Goal: Transaction & Acquisition: Purchase product/service

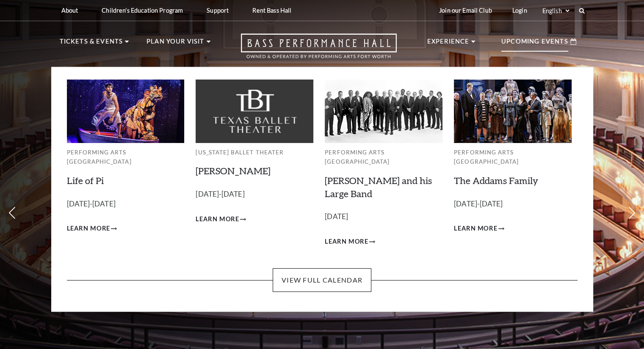
click at [542, 36] on p "Upcoming Events" at bounding box center [534, 43] width 67 height 15
click at [92, 175] on link "Life of Pi" at bounding box center [85, 180] width 37 height 11
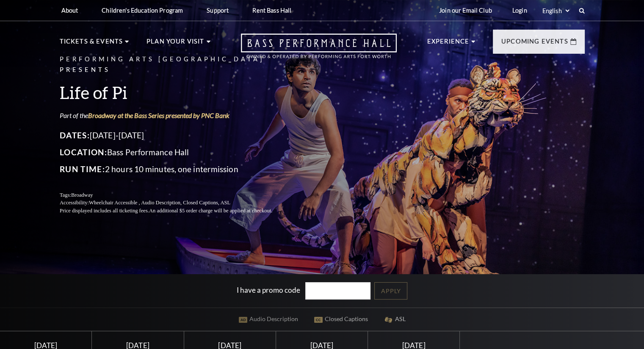
scroll to position [127, 0]
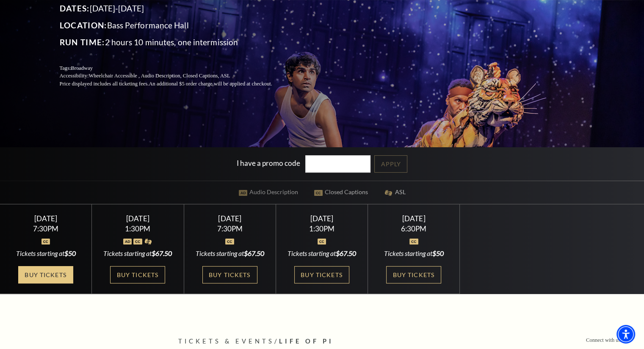
click at [62, 273] on link "Buy Tickets" at bounding box center [45, 274] width 55 height 17
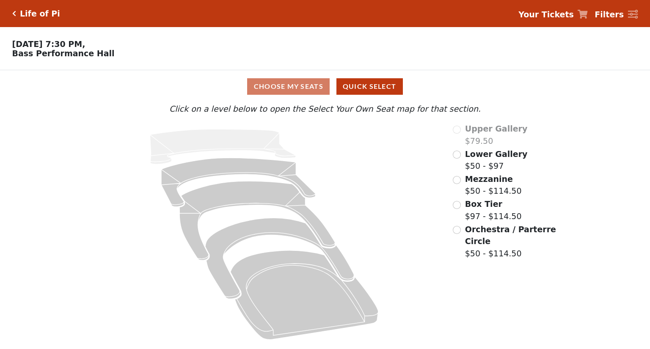
click at [481, 241] on span "Orchestra / Parterre Circle" at bounding box center [510, 236] width 91 height 22
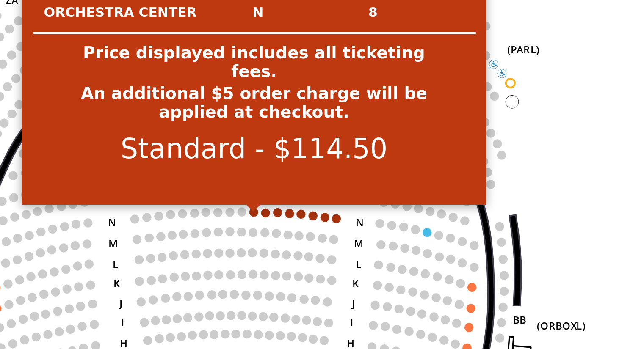
click at [247, 215] on circle at bounding box center [247, 212] width 3 height 3
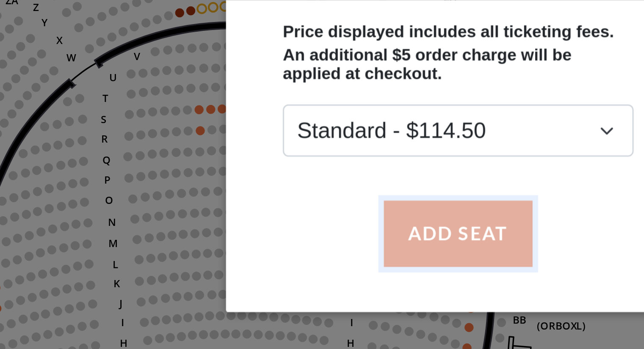
click at [326, 214] on button "Add Seat" at bounding box center [322, 221] width 54 height 24
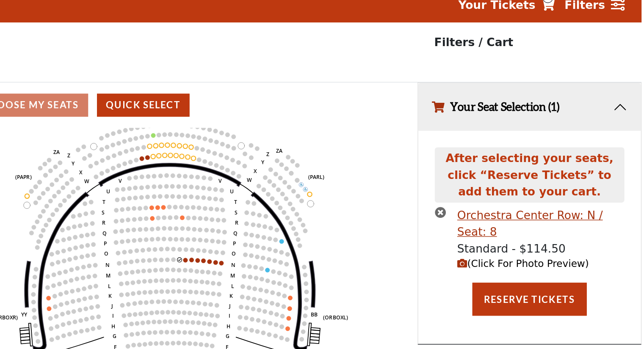
drag, startPoint x: 315, startPoint y: 183, endPoint x: 380, endPoint y: 167, distance: 67.1
click at [380, 167] on icon at bounding box center [384, 205] width 40 height 113
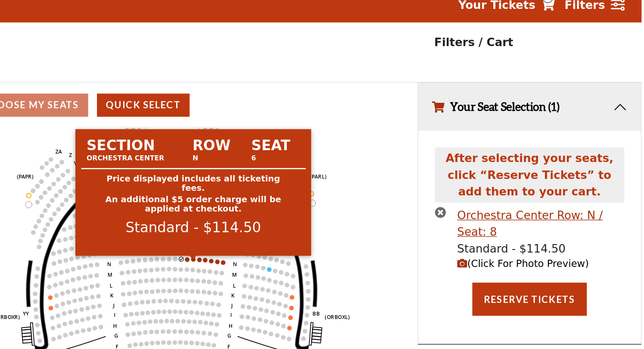
click at [321, 199] on circle at bounding box center [322, 197] width 3 height 3
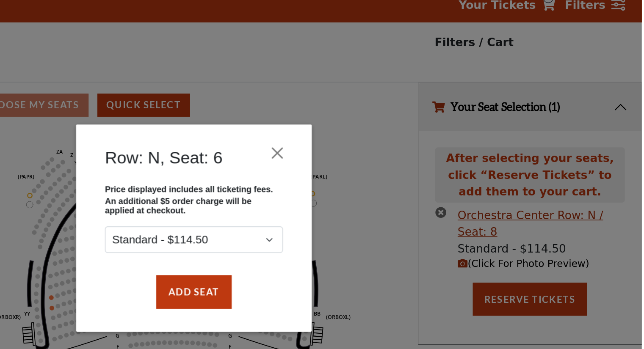
click at [321, 200] on div "Price displayed includes all ticketing fees. An additional $5 order charge will…" at bounding box center [322, 172] width 144 height 58
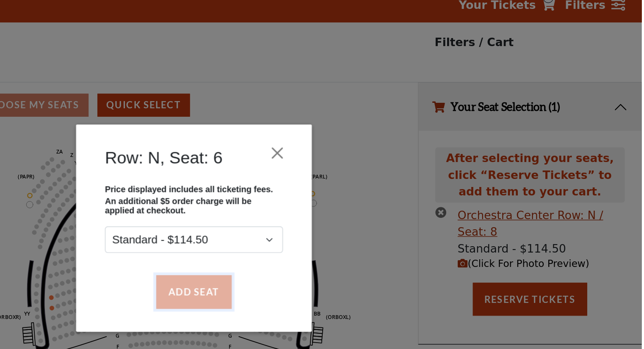
click at [321, 217] on button "Add Seat" at bounding box center [322, 221] width 54 height 24
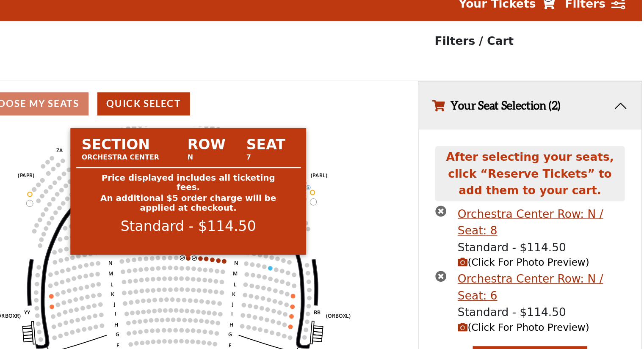
click at [318, 199] on circle at bounding box center [317, 197] width 3 height 3
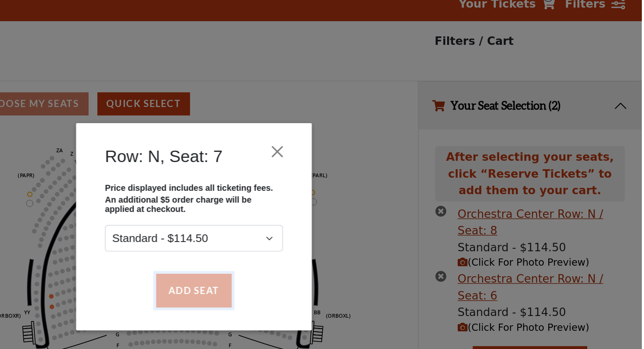
click at [321, 221] on button "Add Seat" at bounding box center [322, 221] width 54 height 24
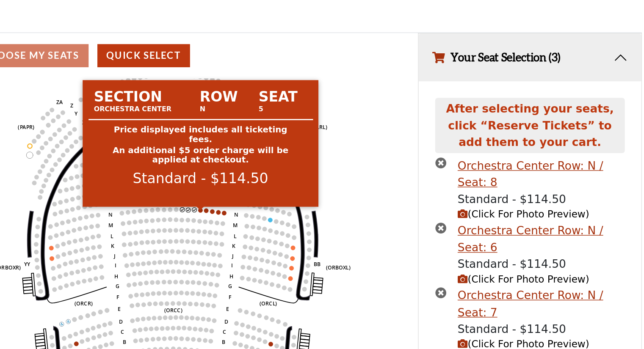
click at [327, 199] on circle at bounding box center [326, 197] width 3 height 3
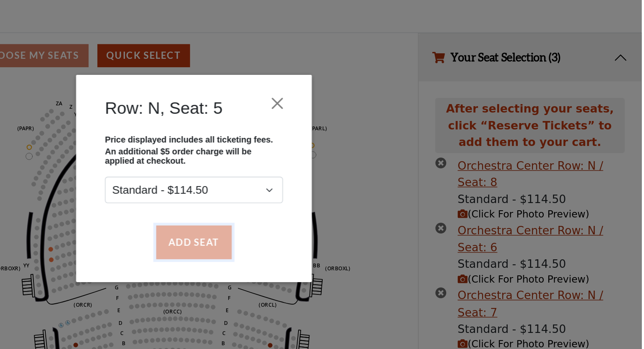
click at [325, 221] on button "Add Seat" at bounding box center [322, 221] width 54 height 24
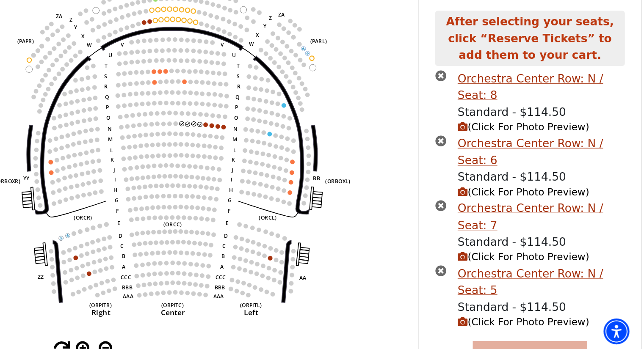
scroll to position [13, 0]
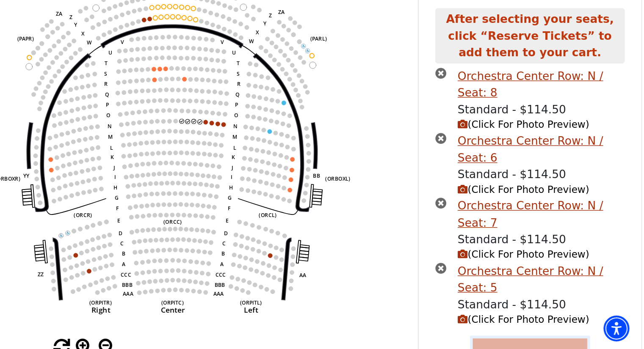
click at [540, 342] on button "Reserve Tickets" at bounding box center [564, 354] width 82 height 24
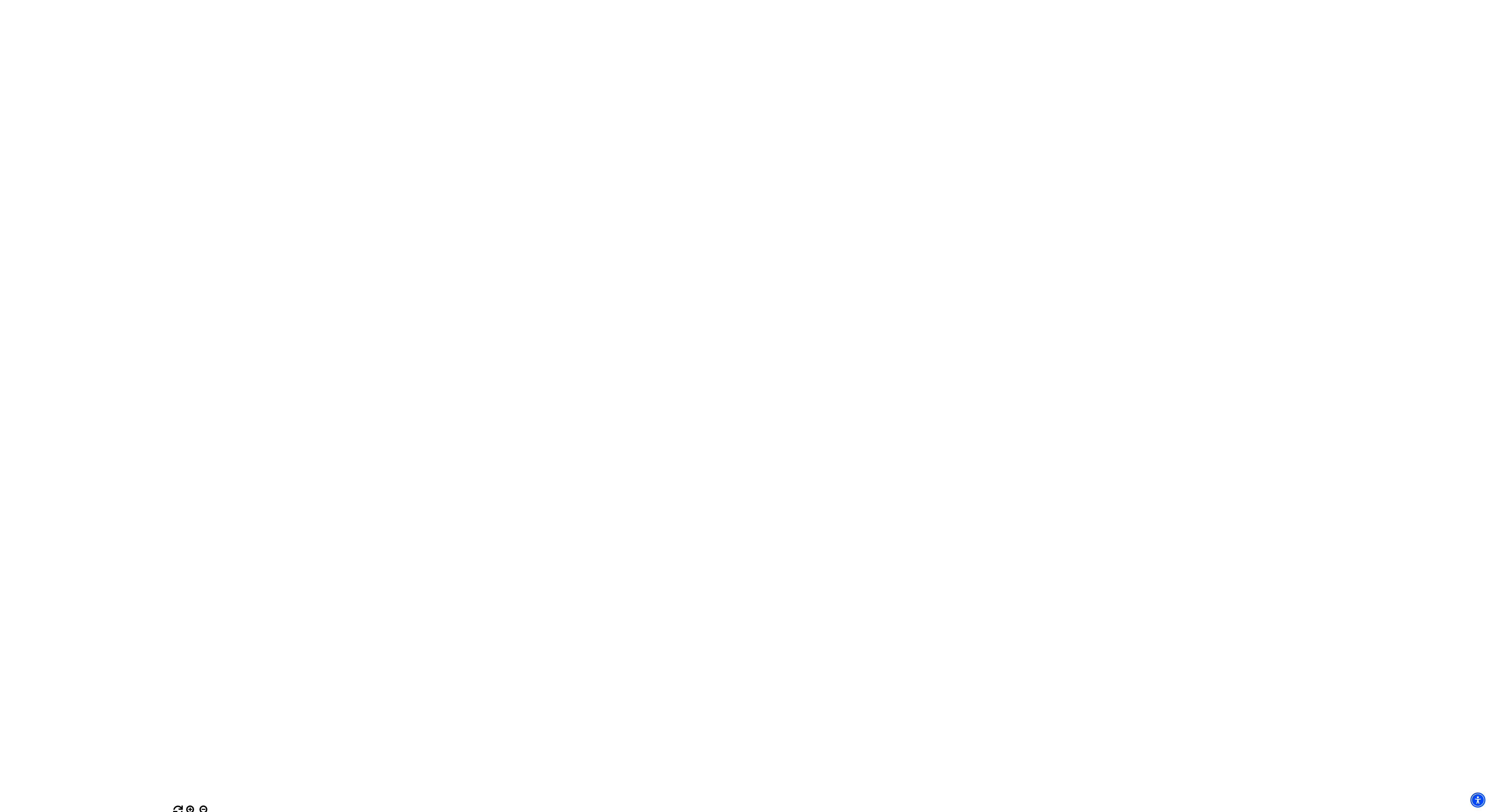
scroll to position [7, 0]
drag, startPoint x: 1107, startPoint y: 435, endPoint x: 1151, endPoint y: 785, distance: 352.8
click at [378, 203] on div "Choose My Seats Quick Select Current Level Orchestra / Parterre Circle Click on…" at bounding box center [749, 424] width 1498 height 782
drag, startPoint x: 1072, startPoint y: 405, endPoint x: 1077, endPoint y: 455, distance: 50.2
click at [378, 203] on div "Current Level Orchestra / Parterre Circle Click on a level below to open the Se…" at bounding box center [562, 434] width 1124 height 763
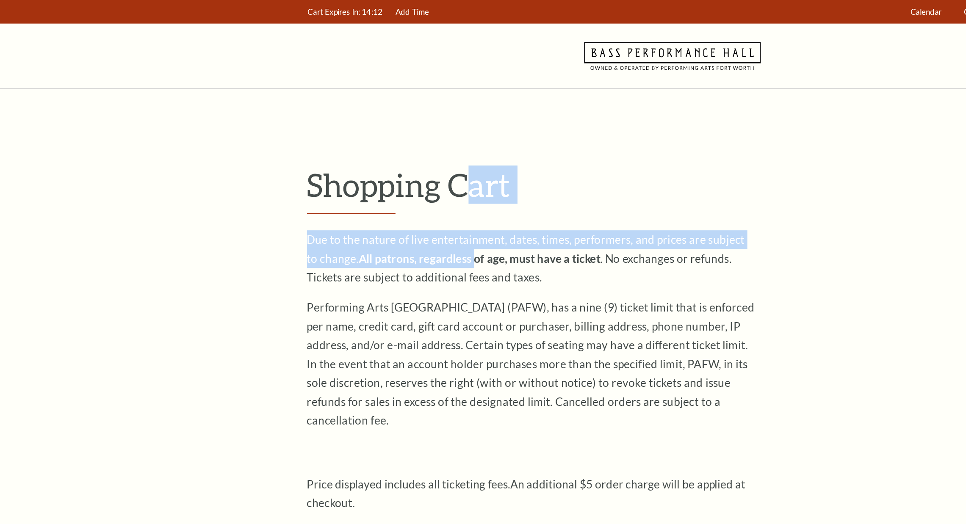
drag, startPoint x: 350, startPoint y: 185, endPoint x: 326, endPoint y: 119, distance: 70.5
click at [479, 148] on h1 "Shopping Cart" at bounding box center [483, 136] width 525 height 35
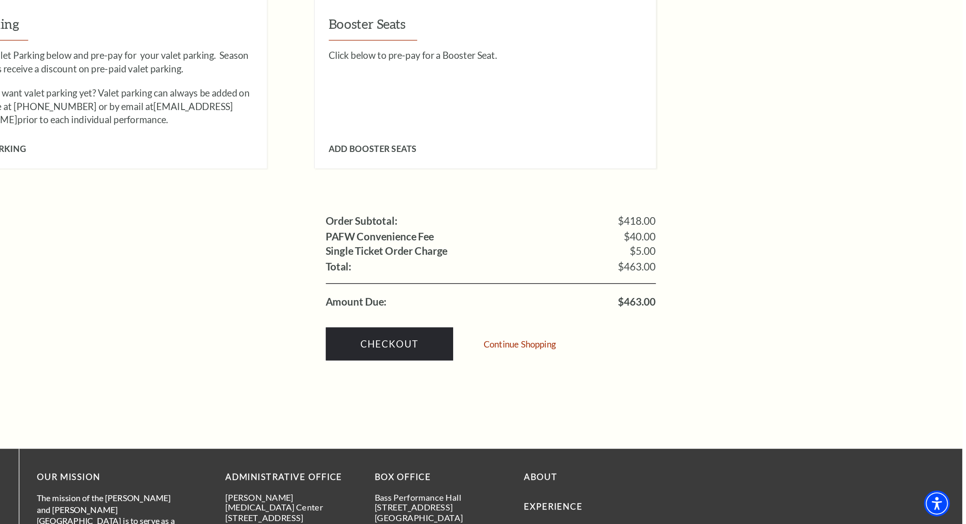
scroll to position [667, 0]
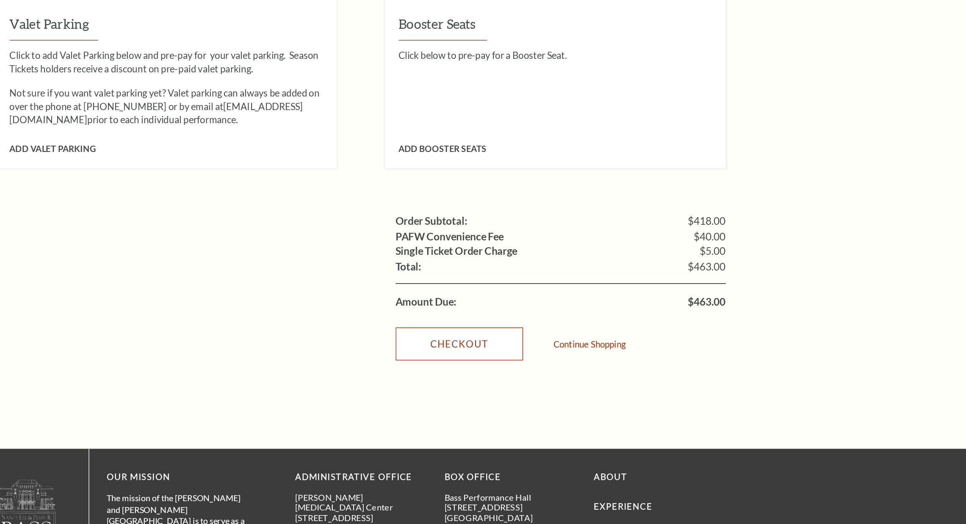
click at [559, 383] on link "Checkout" at bounding box center [554, 395] width 91 height 24
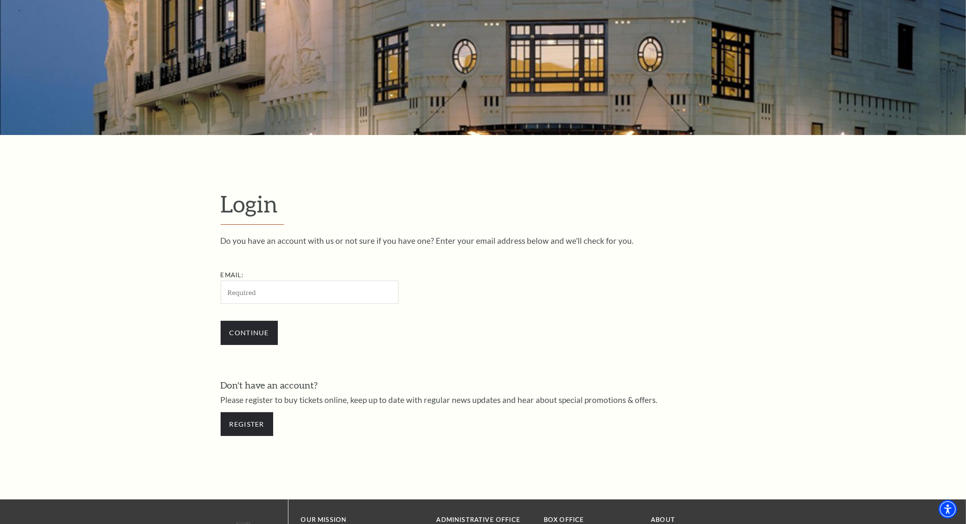
scroll to position [125, 0]
click at [685, 375] on div "Do you have an account with us or not sure if you have one? Enter your email ad…" at bounding box center [483, 341] width 525 height 208
click at [270, 421] on link "Register" at bounding box center [247, 425] width 53 height 24
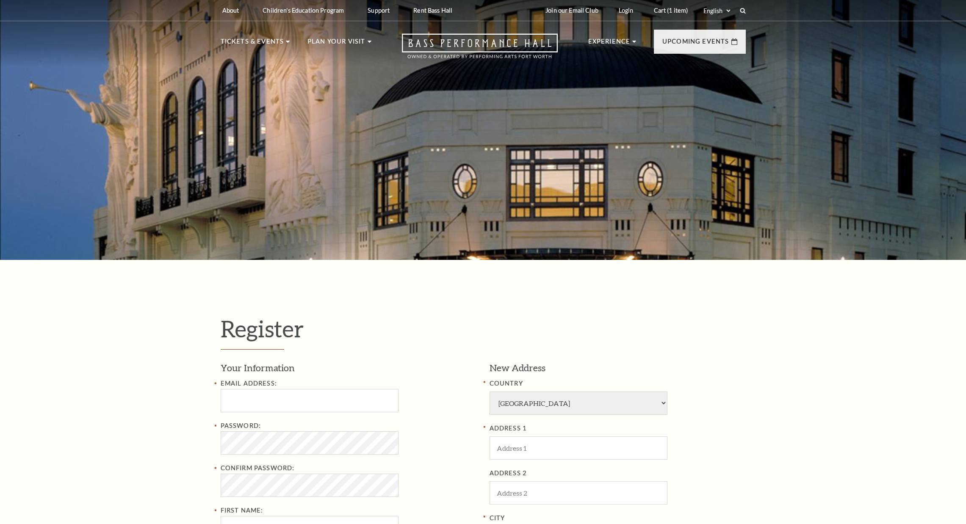
select select "1"
select select "[GEOGRAPHIC_DATA]"
click at [350, 395] on input "Email Address:" at bounding box center [310, 400] width 178 height 23
paste input "Jordan9Burgess@hotmail.com"
type input "Jordan9Burgess@hotmail.com"
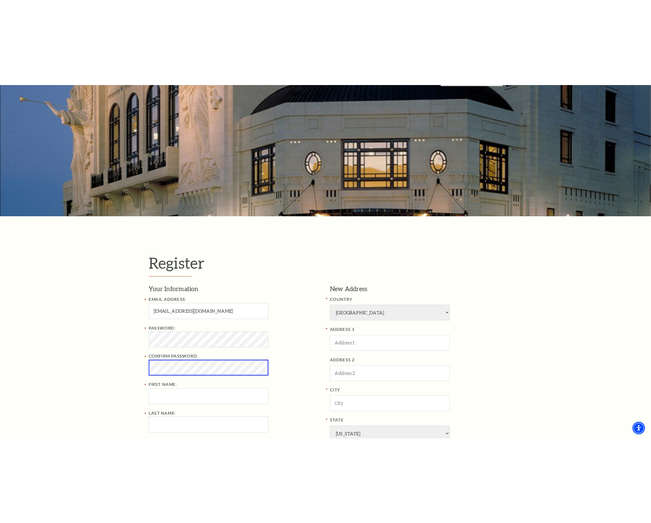
scroll to position [94, 0]
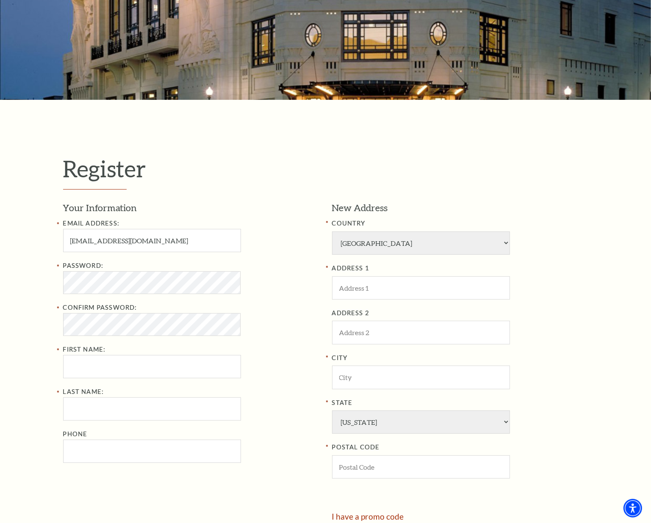
click at [110, 354] on div "Password: Confirm Password: First Name:" at bounding box center [191, 320] width 256 height 118
click at [111, 366] on input "First Name:" at bounding box center [152, 366] width 178 height 23
type input "Jordan"
type input "Burgess"
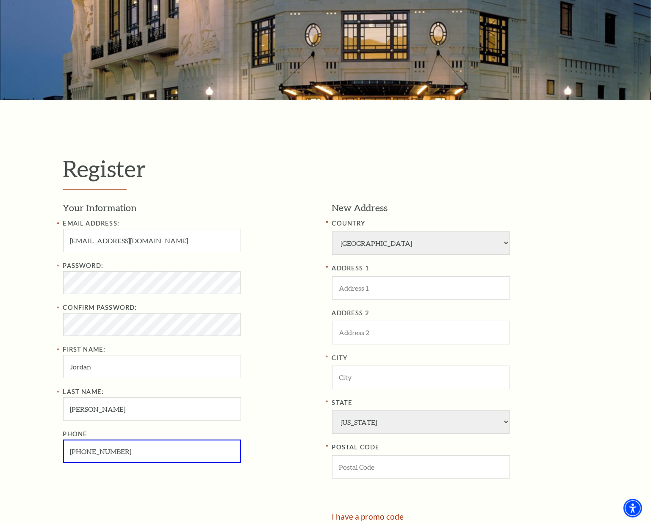
type input "937-681-9124"
click at [374, 282] on input "ADDRESS 1" at bounding box center [421, 288] width 178 height 23
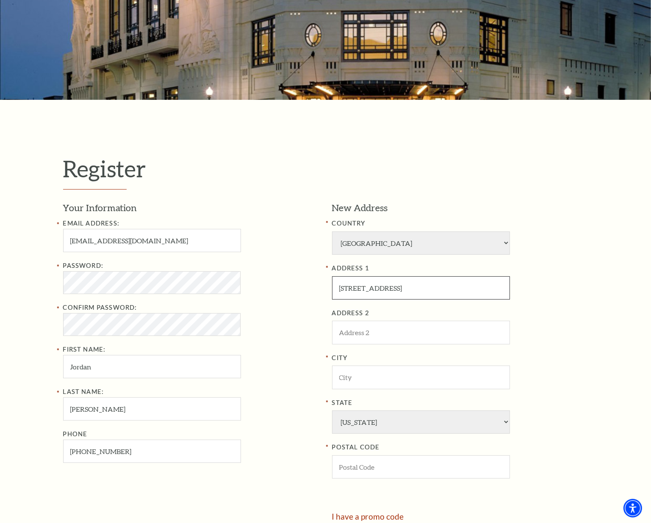
type input "9548bstill meadow lane"
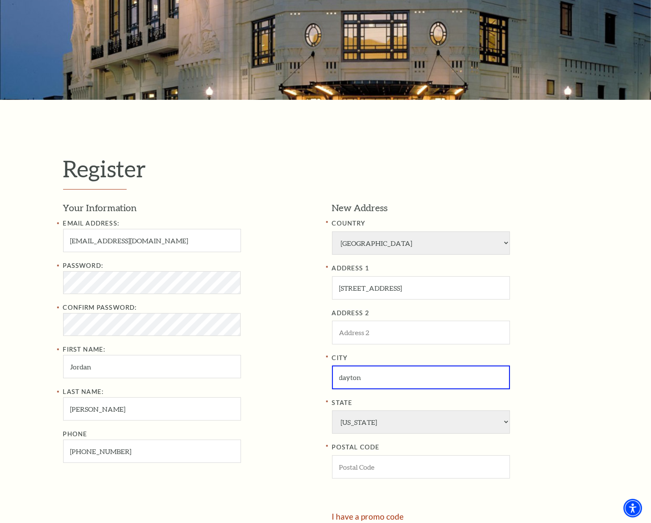
type input "dayton"
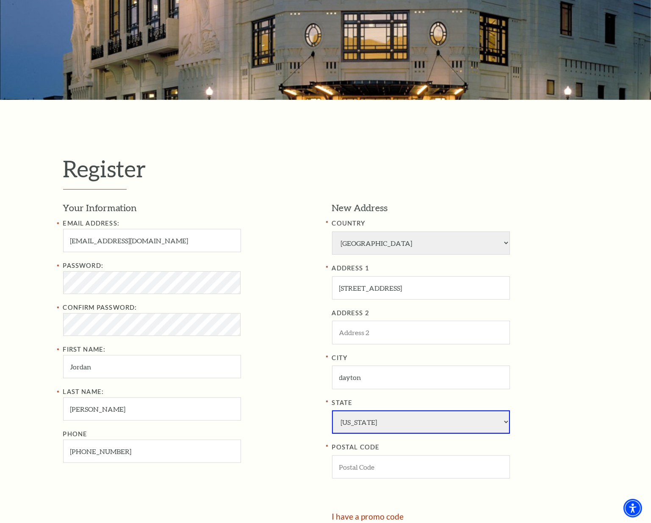
select select "OH"
click at [332, 411] on select "Alabama Alaska American Embassy American Embassy American Samoa Arizona Arkansa…" at bounding box center [421, 422] width 178 height 23
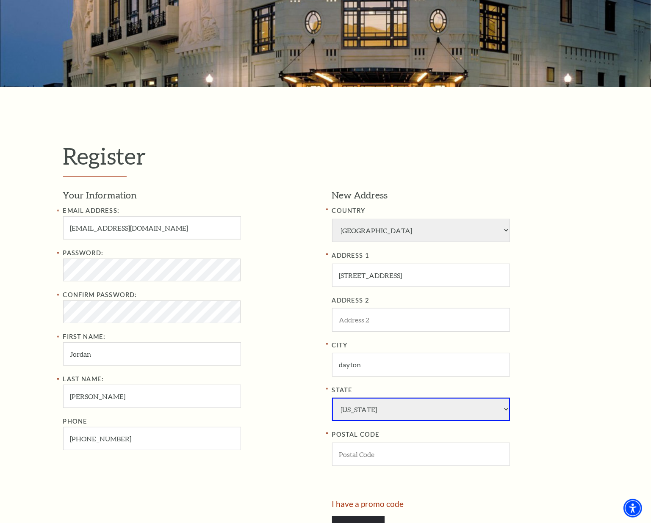
scroll to position [221, 0]
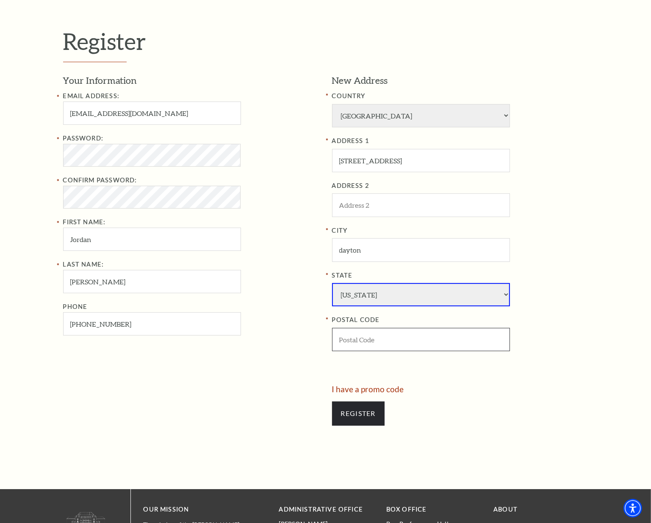
click at [362, 343] on input "POSTAL CODE" at bounding box center [421, 339] width 178 height 23
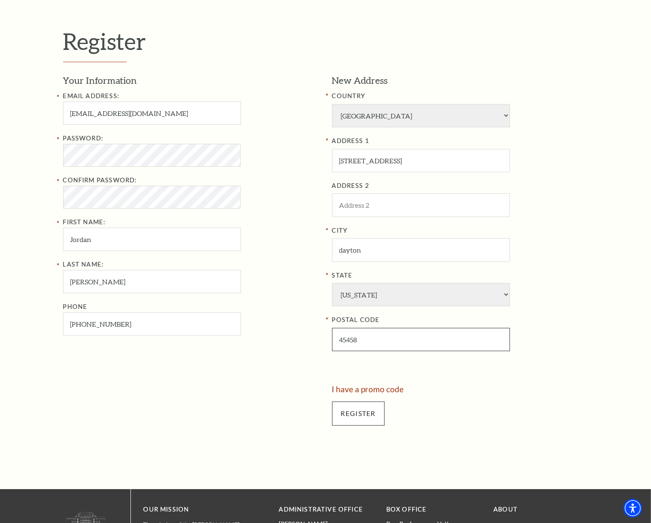
type input "45458"
click at [356, 410] on input "Register" at bounding box center [358, 414] width 53 height 24
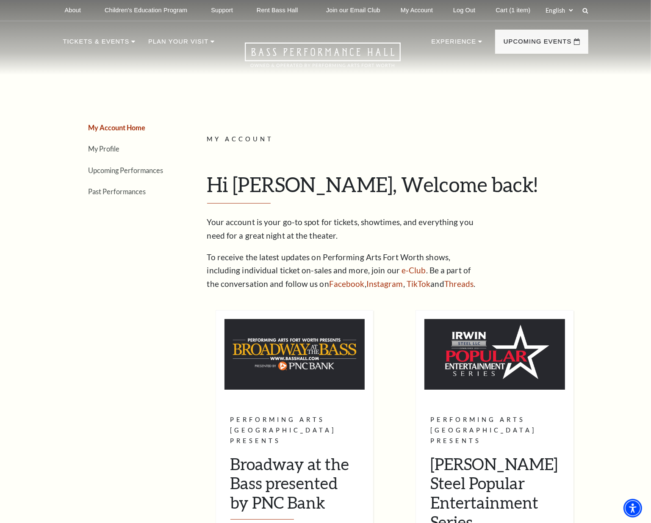
click at [164, 172] on li "Upcoming Performances" at bounding box center [132, 170] width 87 height 12
click at [162, 172] on li "Upcoming Performances" at bounding box center [132, 170] width 87 height 12
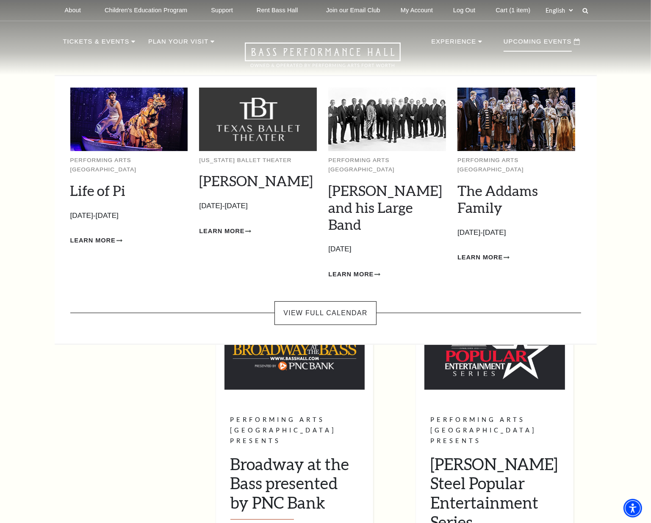
click at [511, 40] on p "Upcoming Events" at bounding box center [538, 43] width 68 height 15
click at [83, 188] on link "Life of Pi" at bounding box center [97, 190] width 55 height 17
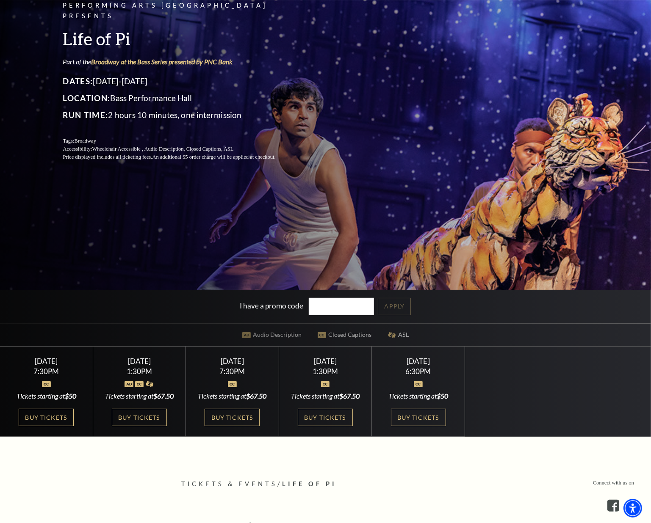
scroll to position [127, 0]
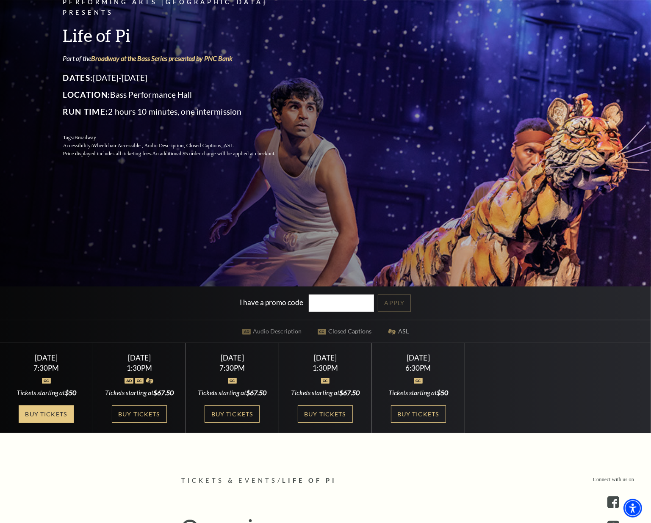
click at [58, 412] on link "Buy Tickets" at bounding box center [46, 414] width 55 height 17
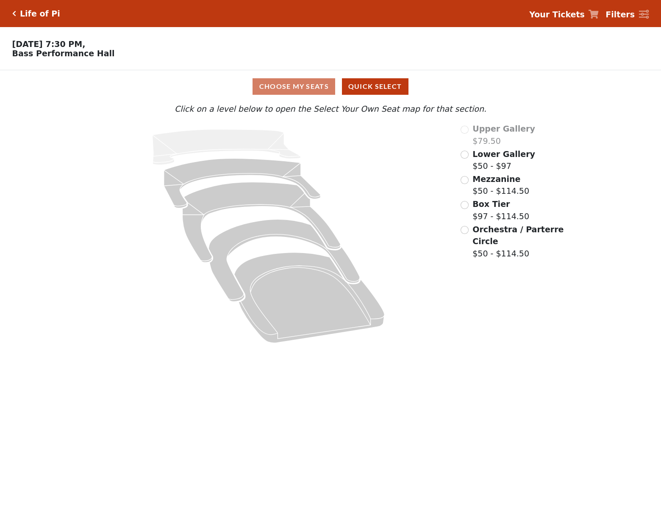
click at [567, 10] on strong "Your Tickets" at bounding box center [556, 14] width 55 height 9
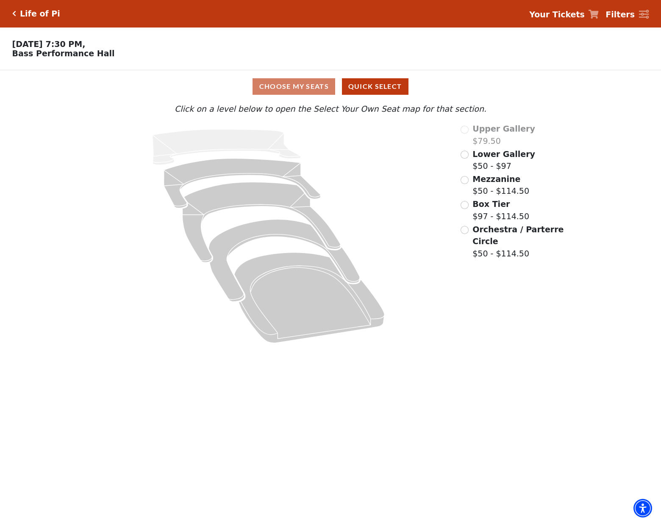
click at [566, 20] on span "Your Tickets" at bounding box center [556, 14] width 55 height 12
click at [595, 19] on link "Your Tickets" at bounding box center [563, 14] width 69 height 12
click at [564, 15] on strong "Your Tickets" at bounding box center [556, 14] width 55 height 9
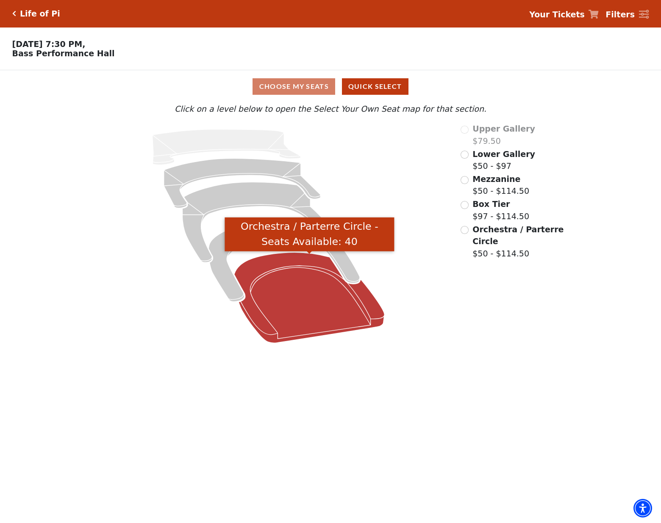
click at [315, 305] on icon "Orchestra / Parterre Circle - Seats Available: 40" at bounding box center [309, 298] width 150 height 91
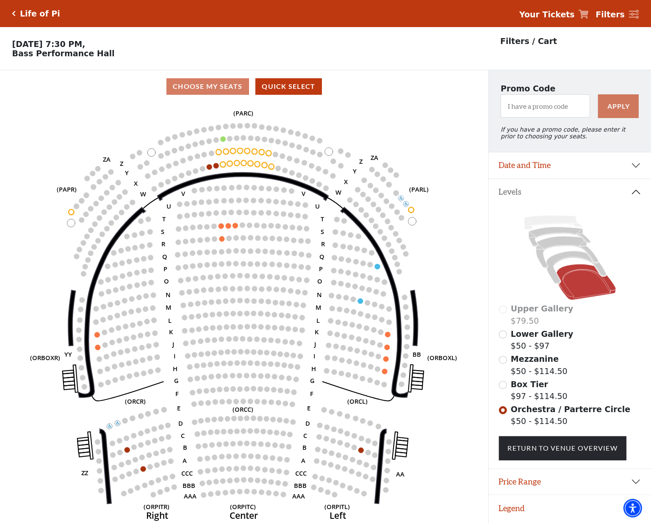
click at [550, 15] on strong "Your Tickets" at bounding box center [546, 14] width 55 height 9
click at [39, 7] on div "Life of Pi Your Tickets Filters" at bounding box center [325, 13] width 651 height 27
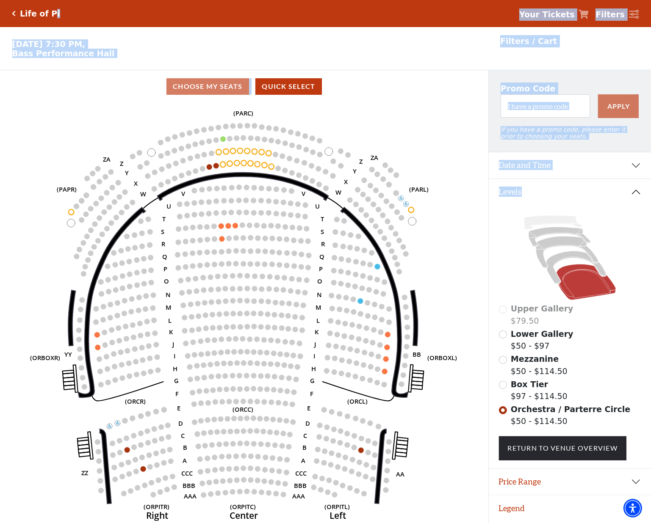
scroll to position [19, 0]
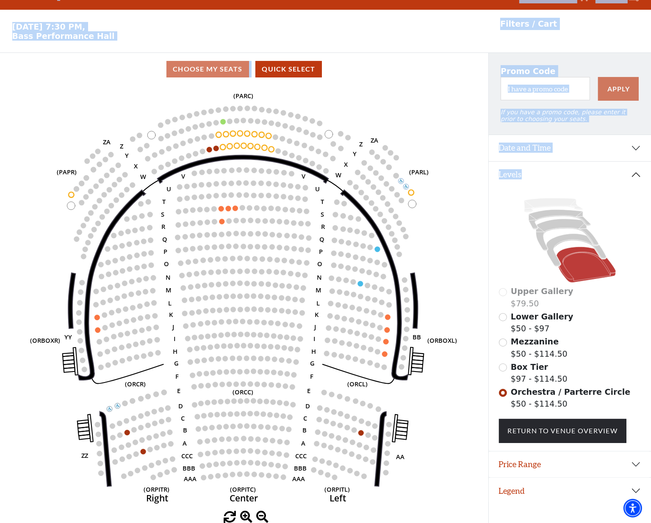
drag, startPoint x: 51, startPoint y: 7, endPoint x: 661, endPoint y: 554, distance: 818.7
click at [651, 506] on html "Skip to main content Enable accessibility for low vision Open the accessibility…" at bounding box center [325, 244] width 651 height 523
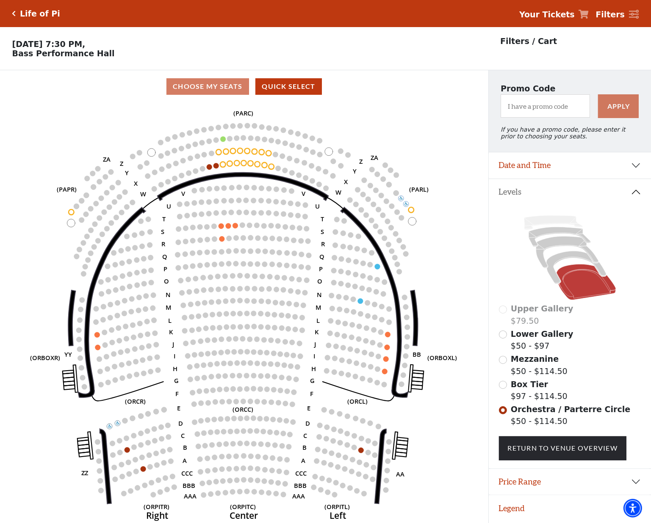
click at [26, 9] on h5 "Life of Pi" at bounding box center [40, 14] width 40 height 10
